Goal: Task Accomplishment & Management: Use online tool/utility

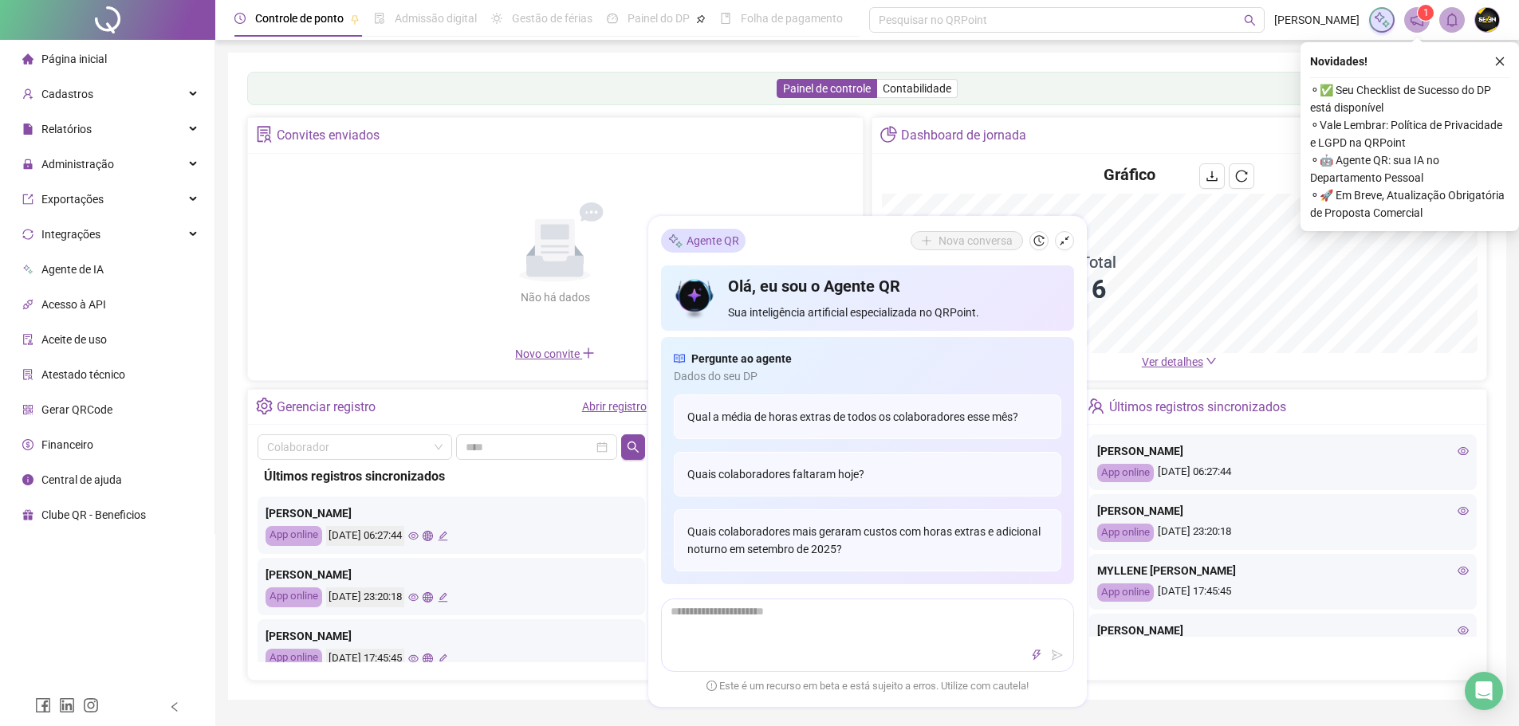
click at [1492, 61] on button "button" at bounding box center [1499, 61] width 19 height 19
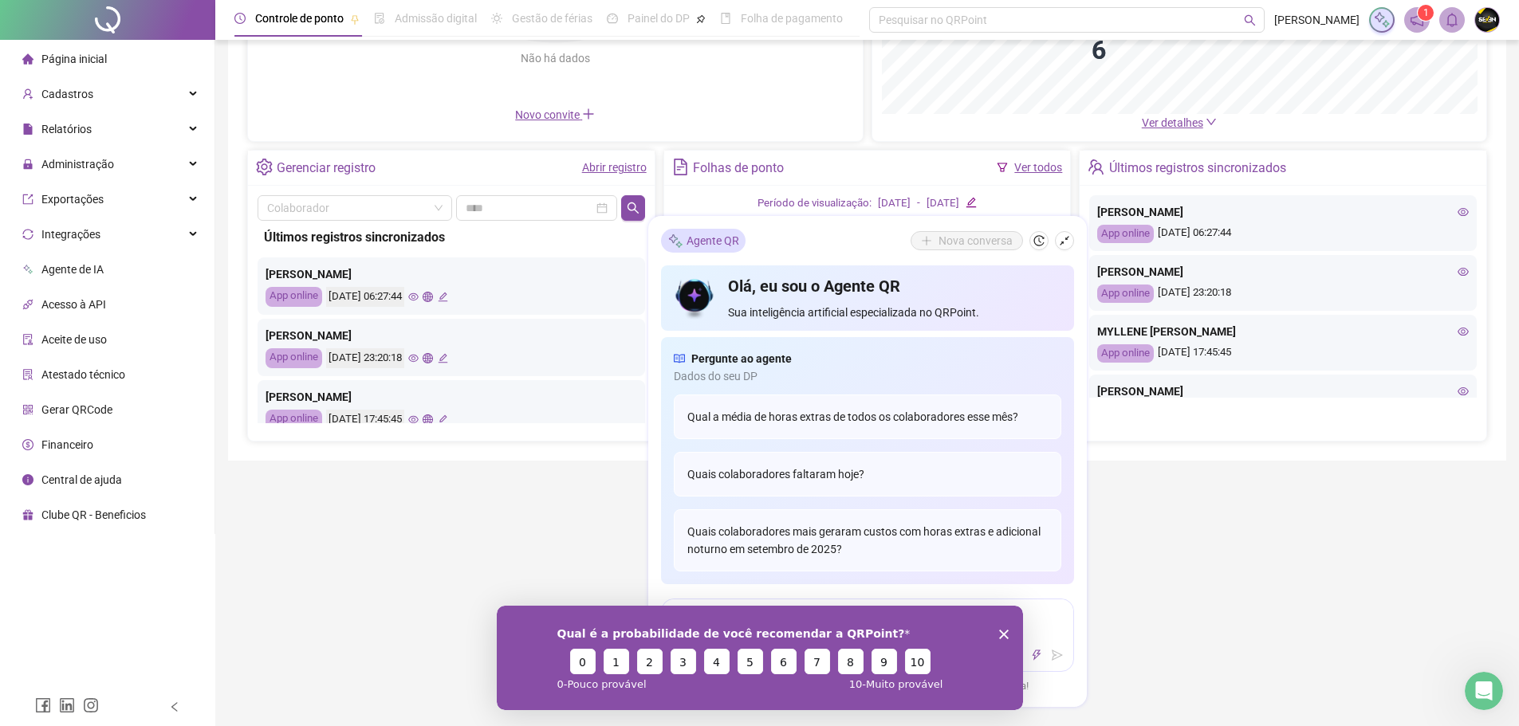
scroll to position [319, 0]
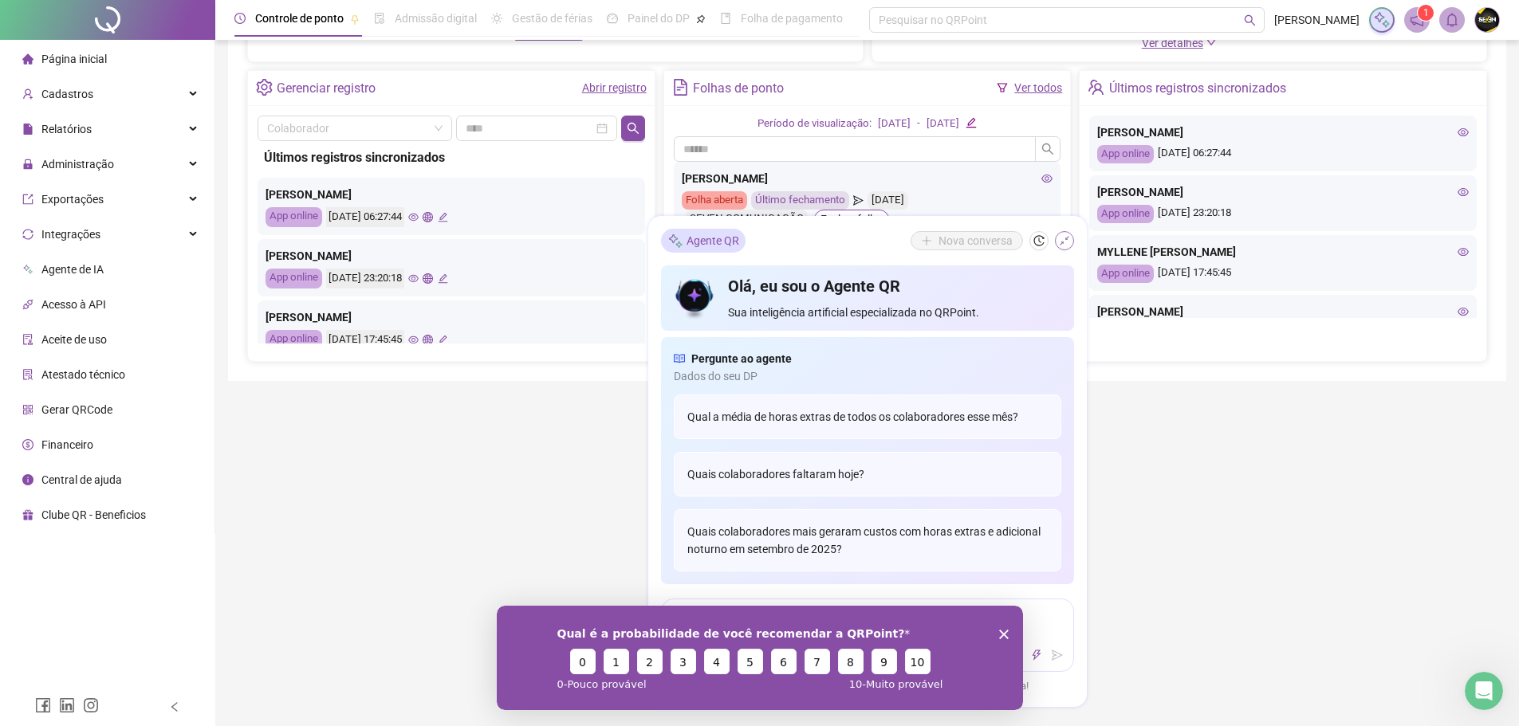
click at [1068, 244] on icon "shrink" at bounding box center [1064, 240] width 11 height 11
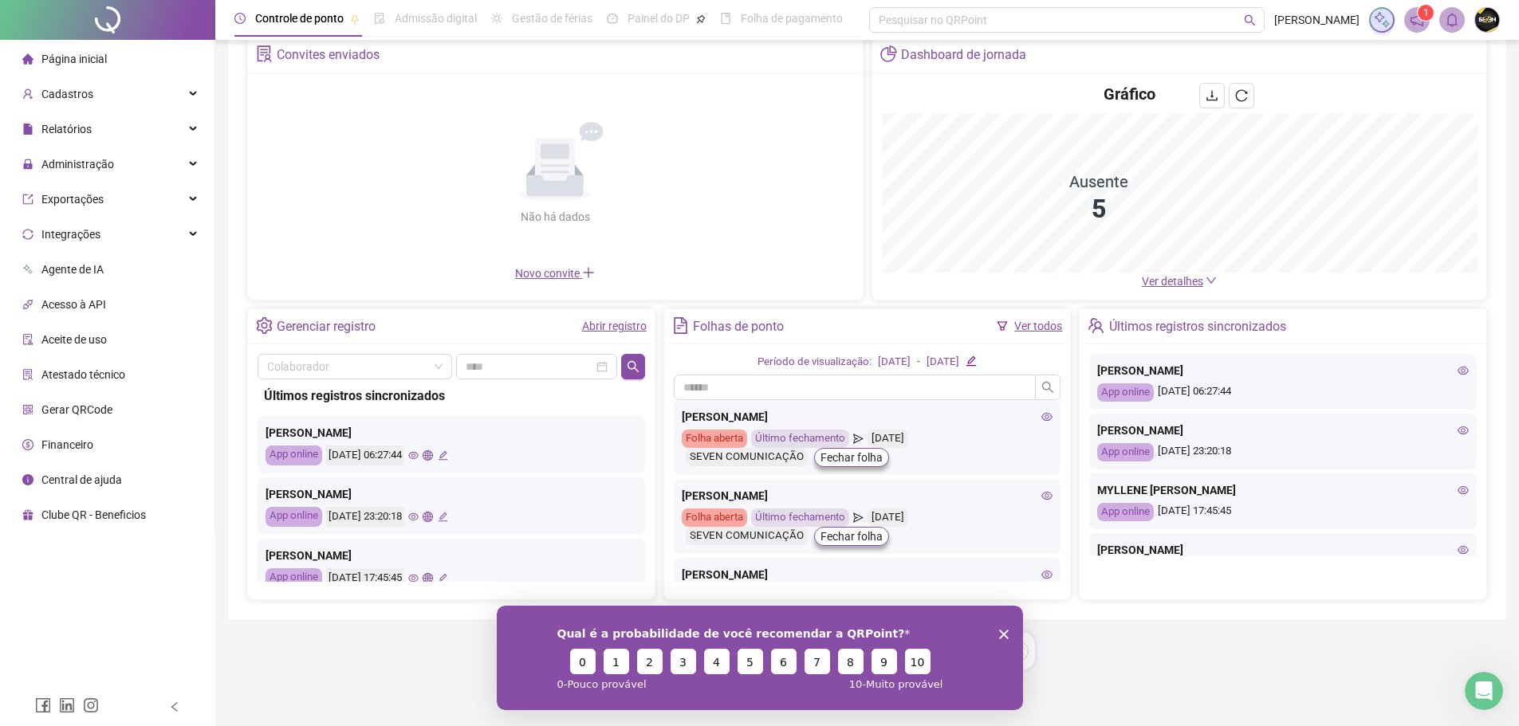
scroll to position [81, 0]
click at [1006, 632] on icon "Encerrar pesquisa" at bounding box center [1003, 634] width 10 height 10
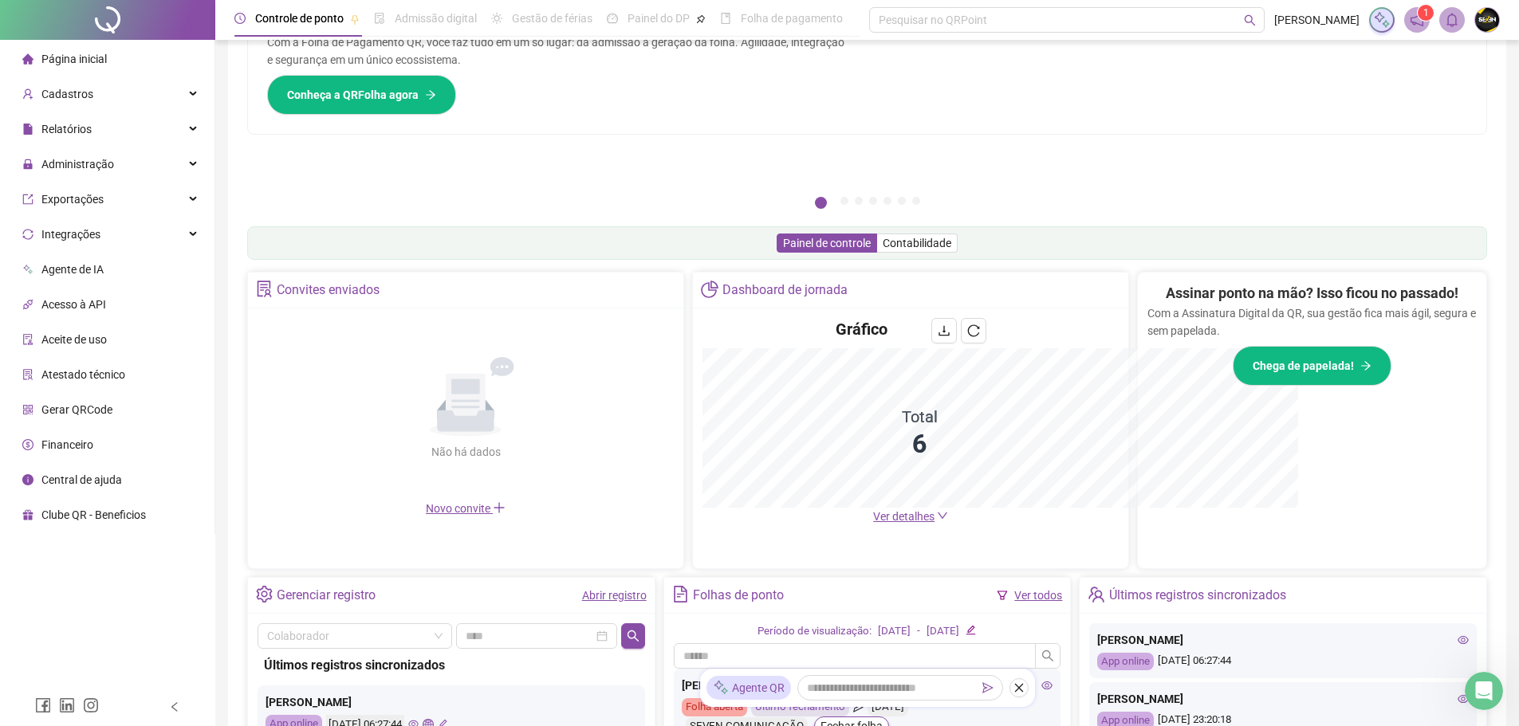
scroll to position [316, 0]
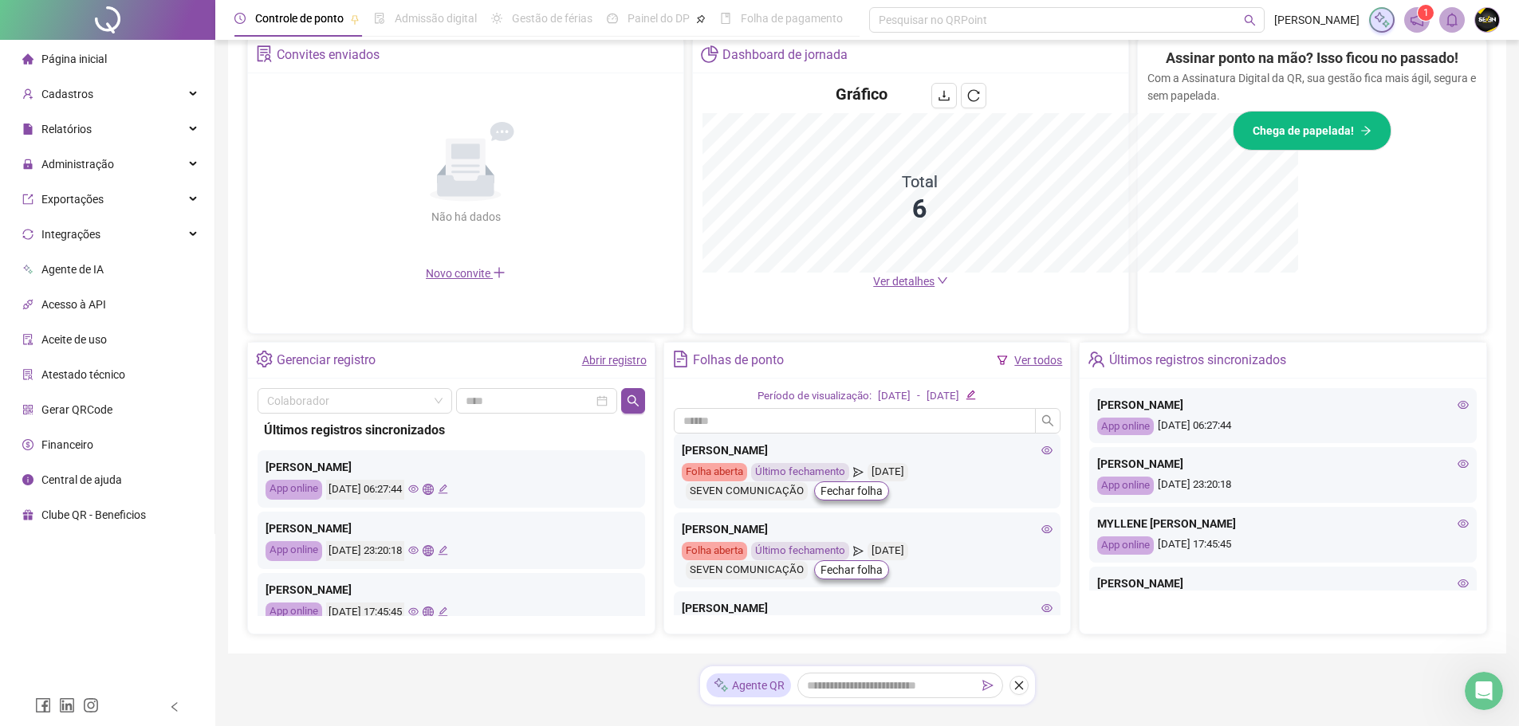
click at [1003, 636] on div "Pague o QRPoint com Cartão de Crédito Sua assinatura: mais segurança, prática e…" at bounding box center [867, 195] width 1278 height 917
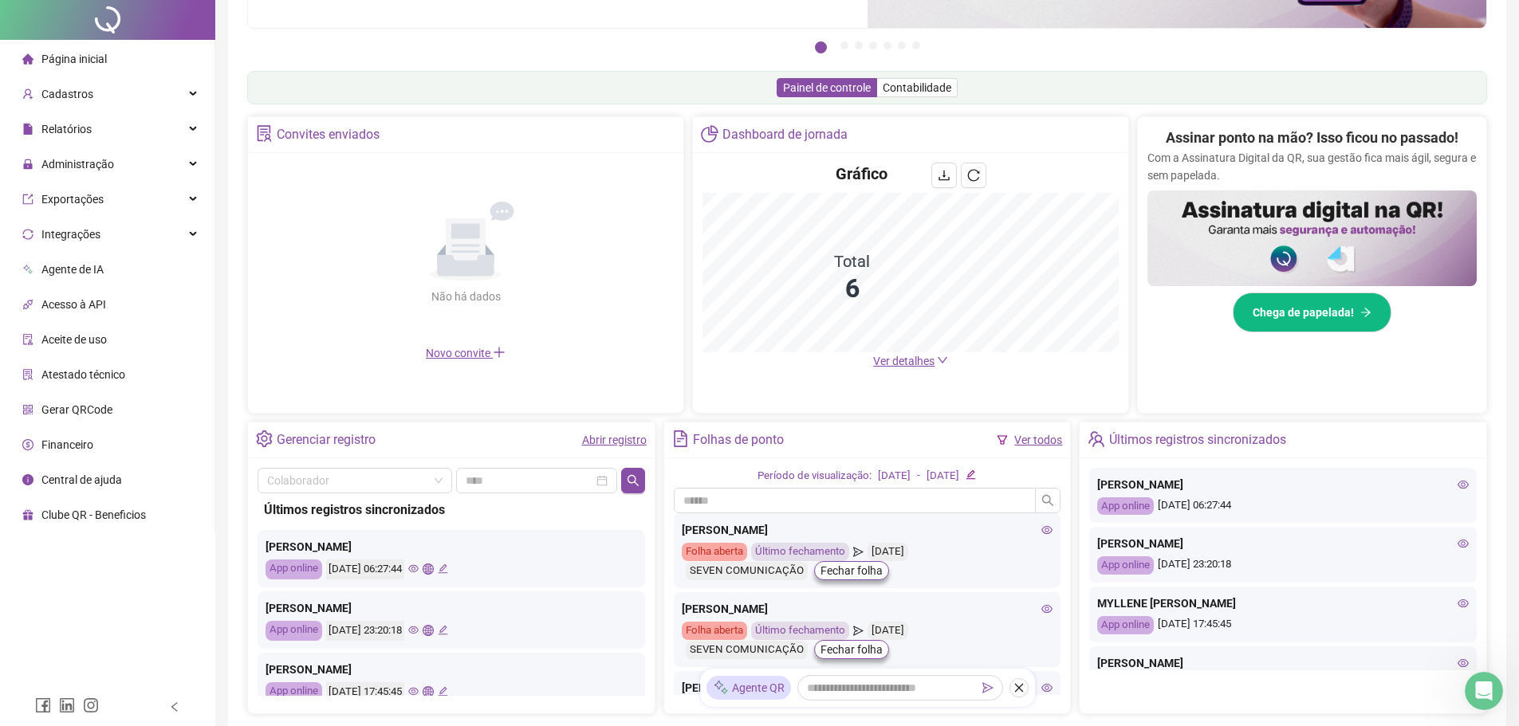
scroll to position [0, 0]
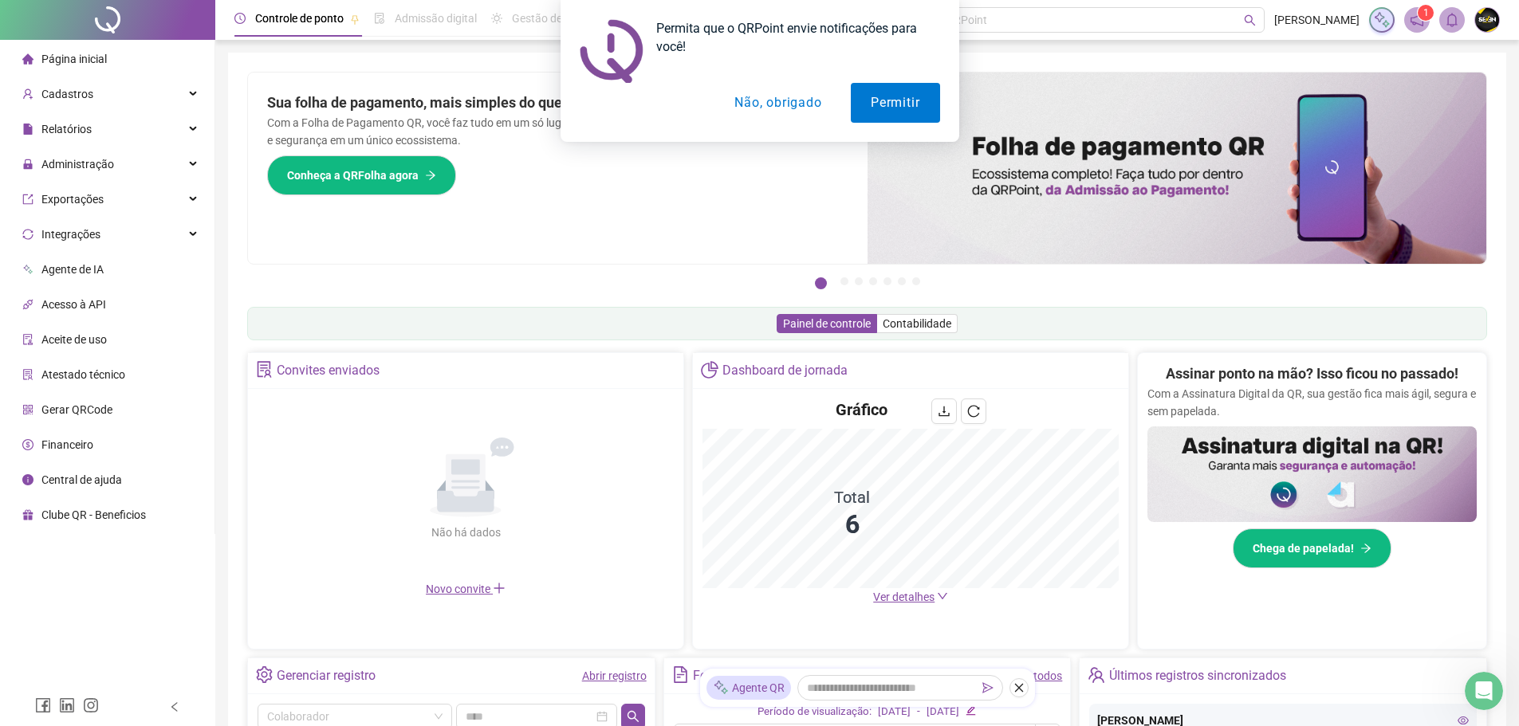
click at [144, 131] on div "Permita que o QRPoint envie notificações para você! Permitir Não, obrigado" at bounding box center [759, 71] width 1519 height 142
click at [850, 106] on div at bounding box center [760, 103] width 360 height 40
click at [865, 107] on button "Permitir" at bounding box center [895, 103] width 89 height 40
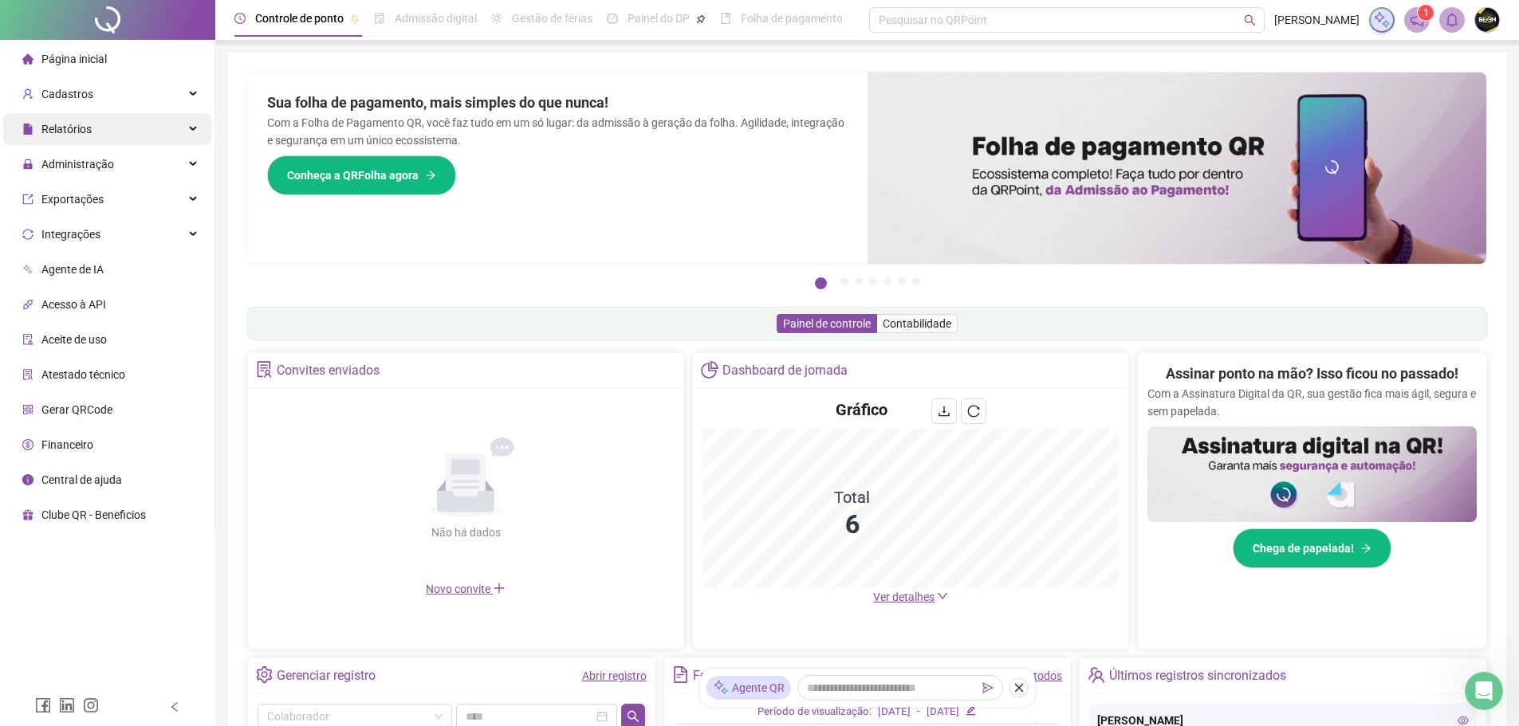
click at [133, 127] on div "Relatórios" at bounding box center [107, 129] width 208 height 32
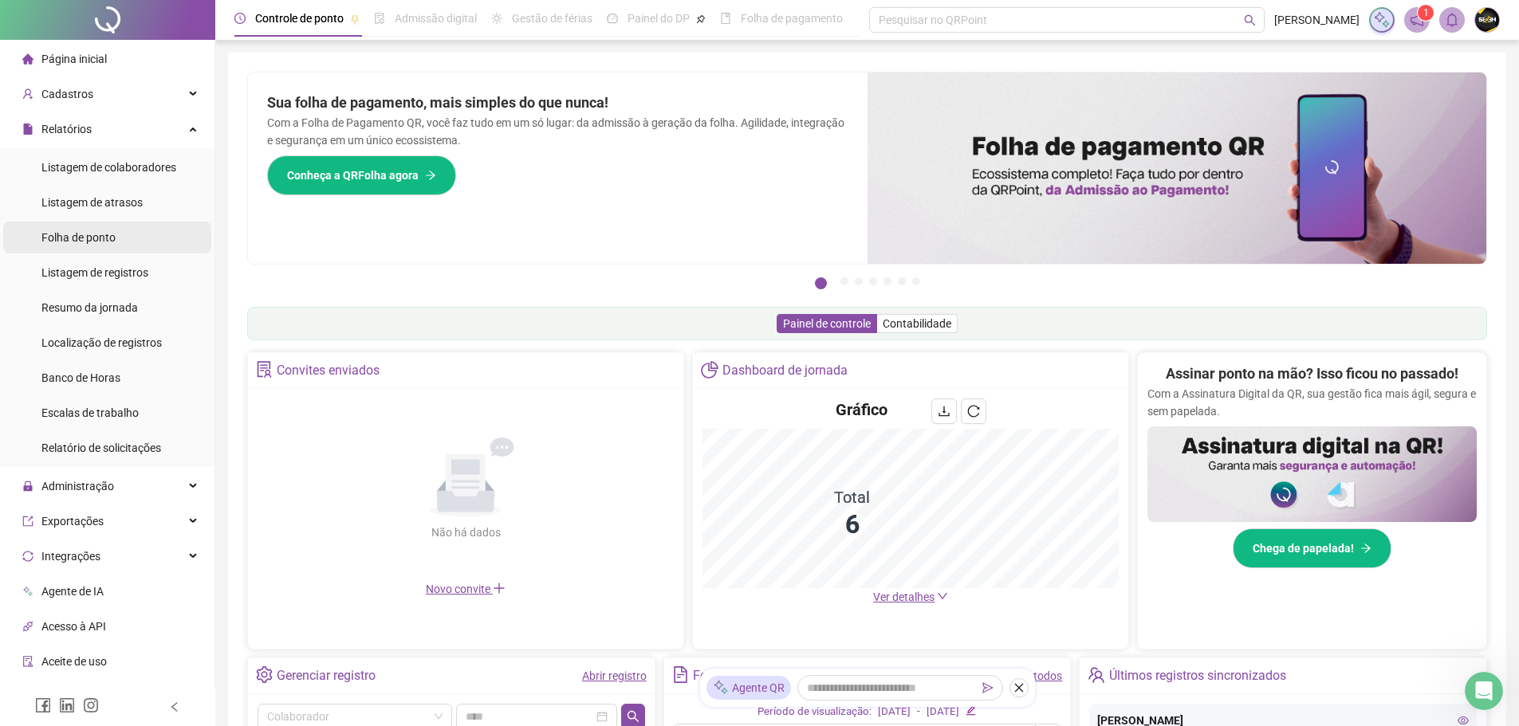
click at [107, 226] on div "Folha de ponto" at bounding box center [78, 238] width 74 height 32
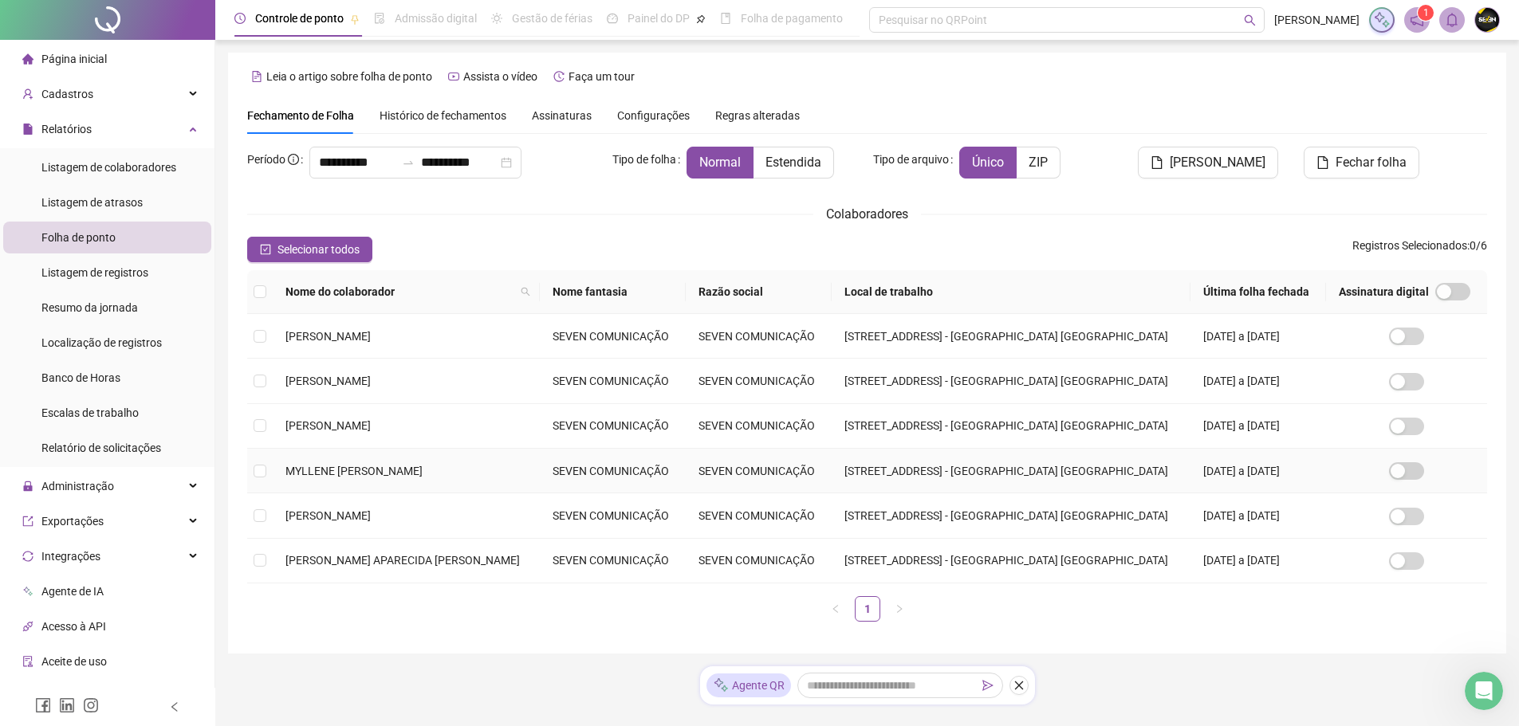
click at [267, 463] on td at bounding box center [260, 471] width 26 height 45
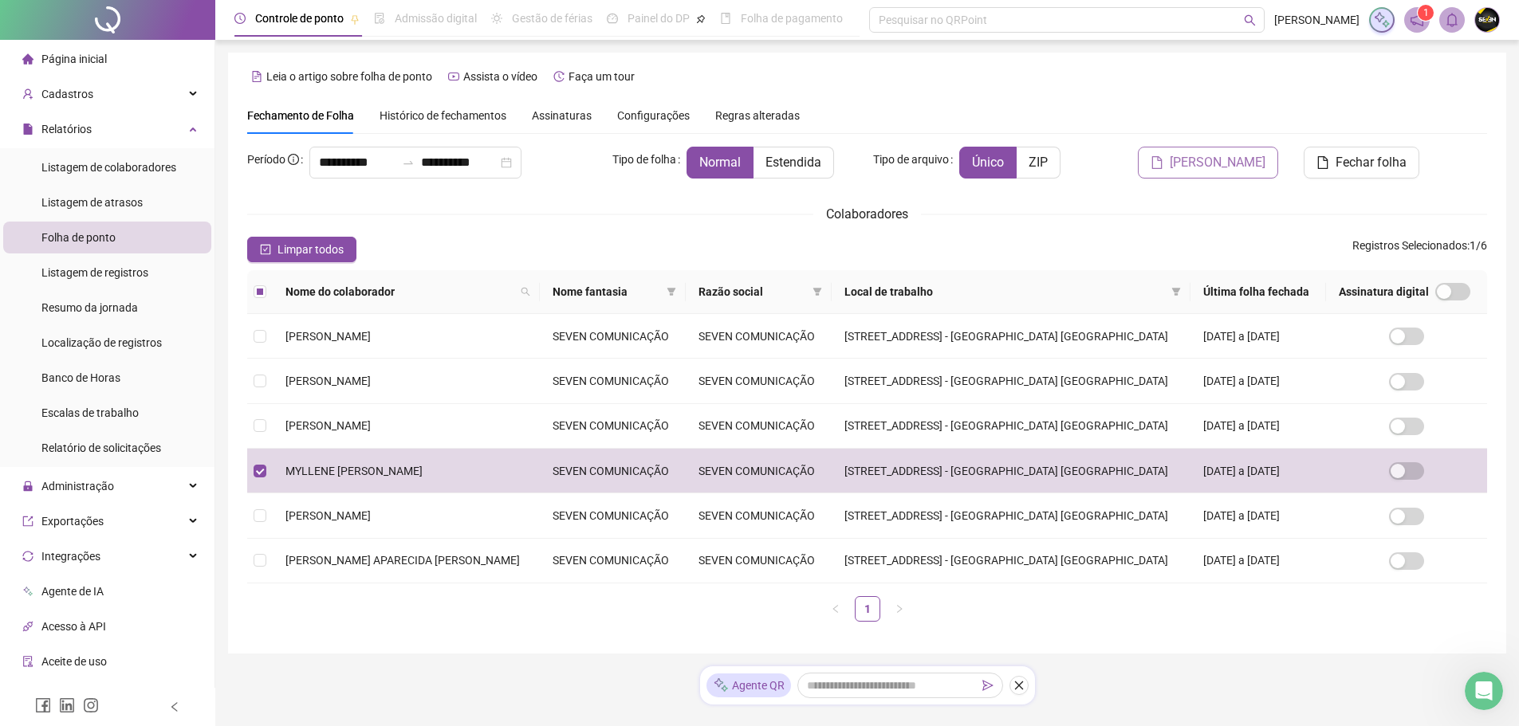
click at [1210, 161] on span "[PERSON_NAME]" at bounding box center [1218, 162] width 96 height 19
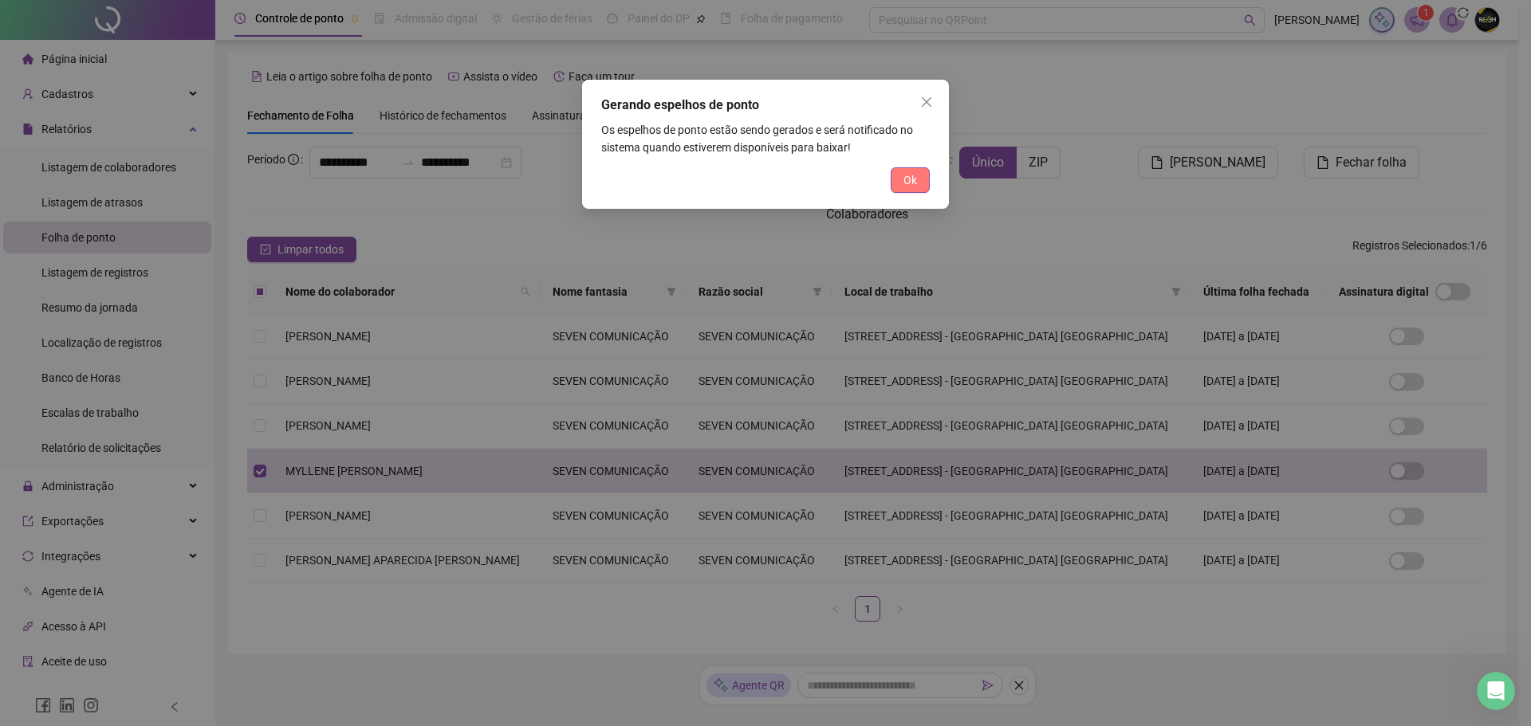
click at [904, 179] on span "Ok" at bounding box center [911, 180] width 14 height 18
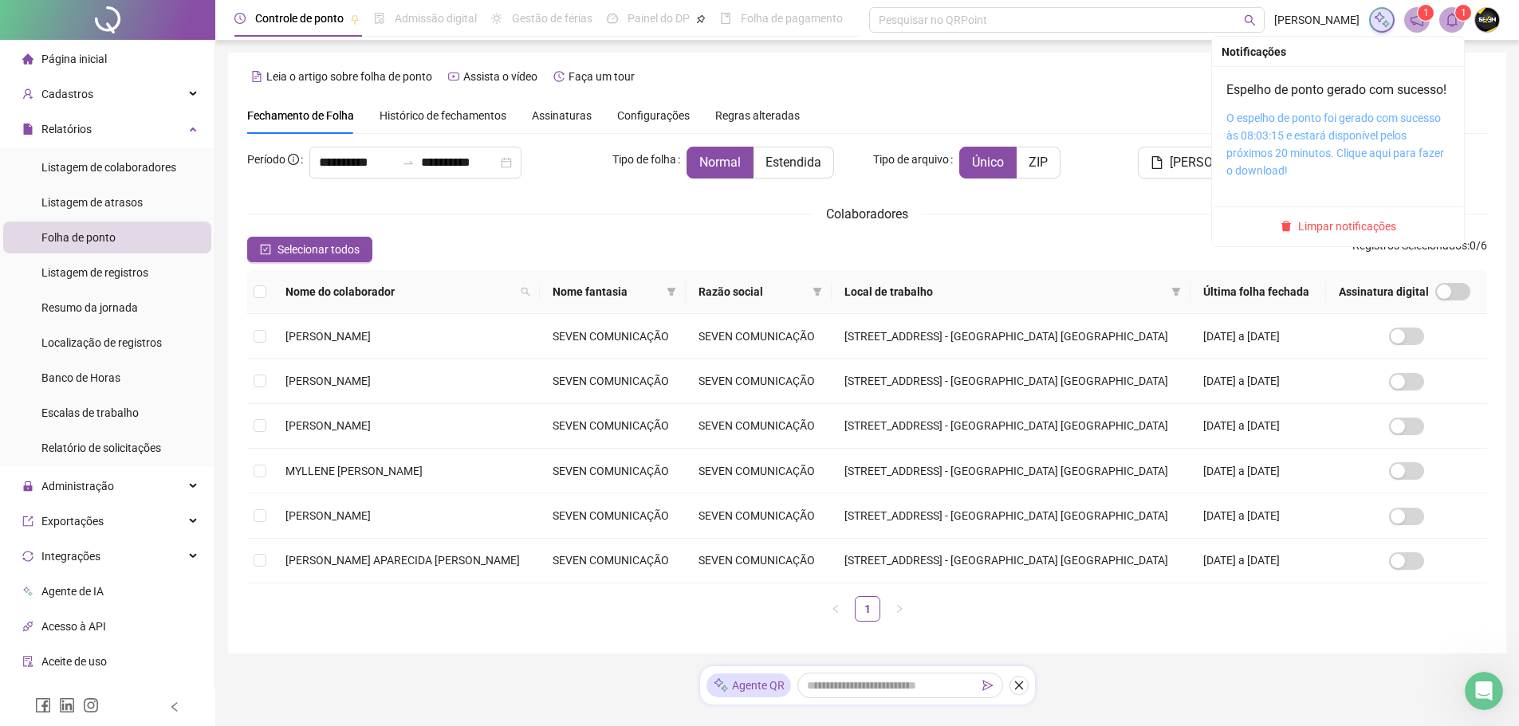
click at [1286, 152] on link "O espelho de ponto foi gerado com sucesso às 08:03:15 e estará disponível pelos…" at bounding box center [1335, 144] width 218 height 65
